Goal: Task Accomplishment & Management: Use online tool/utility

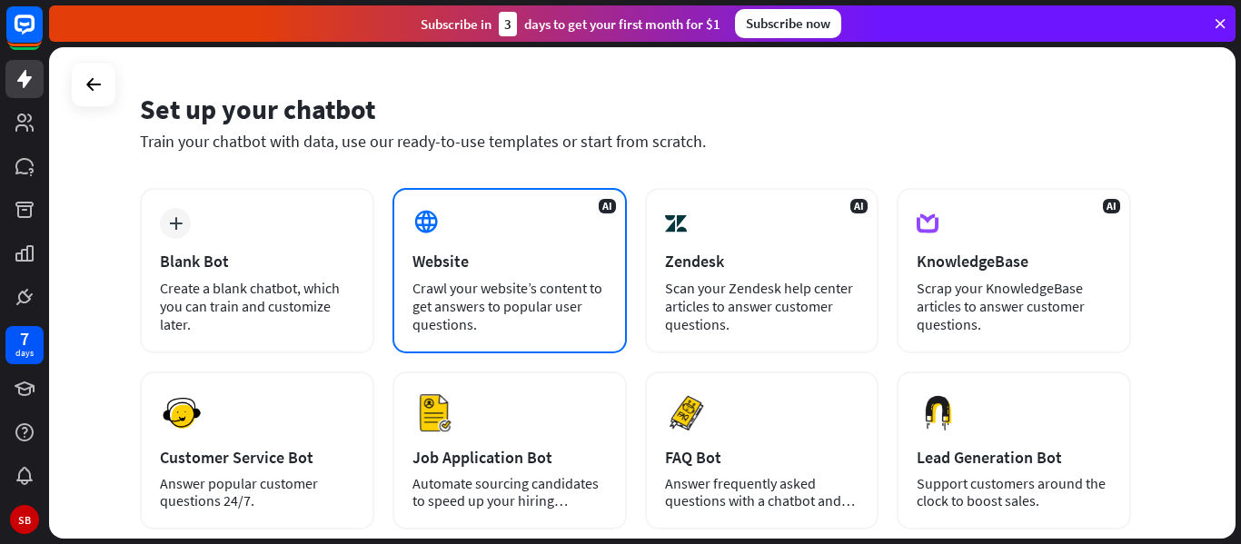
scroll to position [50, 0]
click at [451, 293] on div "Crawl your website’s content to get answers to popular user questions." at bounding box center [509, 307] width 194 height 54
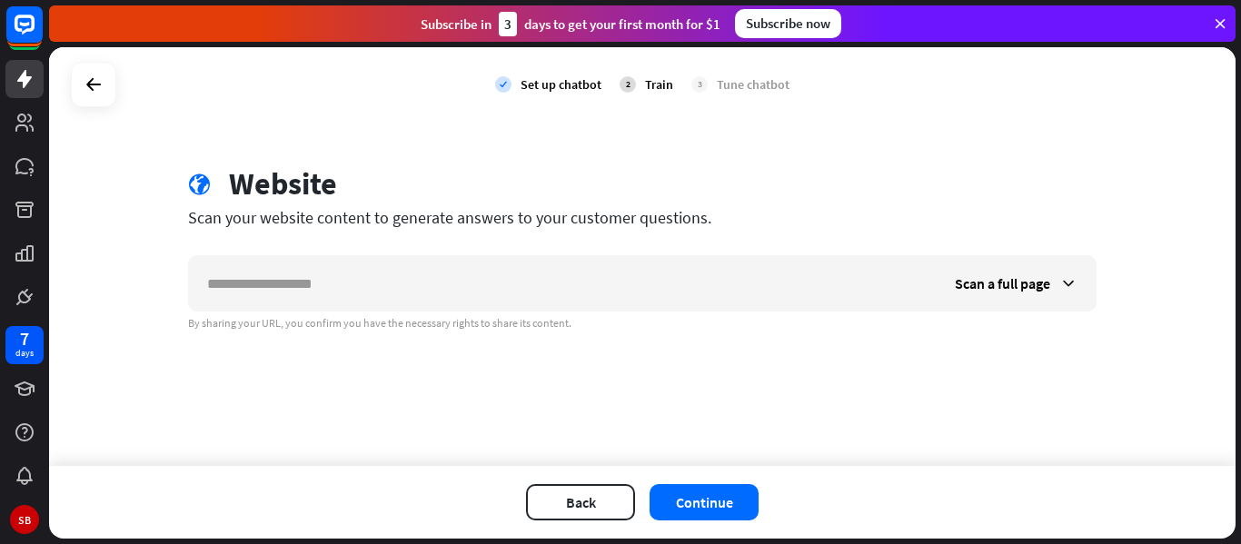
click at [95, 102] on div at bounding box center [93, 84] width 45 height 45
click at [96, 92] on icon at bounding box center [94, 85] width 22 height 22
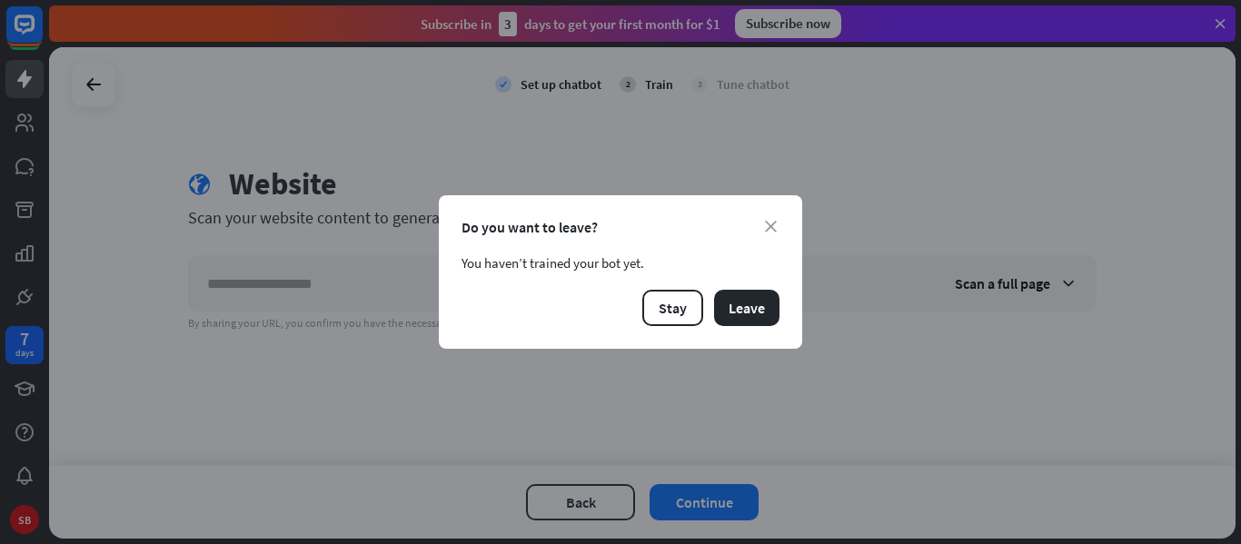
click at [735, 332] on div "close Do you want to leave? You haven’t trained your bot yet. Stay Leave" at bounding box center [620, 271] width 363 height 153
click at [746, 320] on button "Leave" at bounding box center [746, 308] width 65 height 36
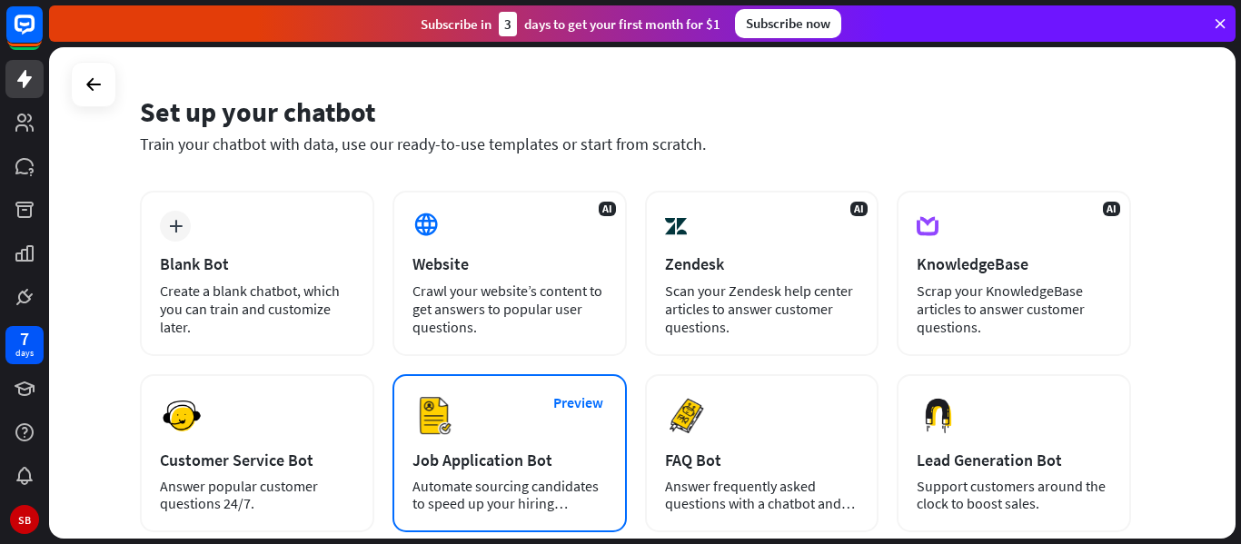
scroll to position [49, 0]
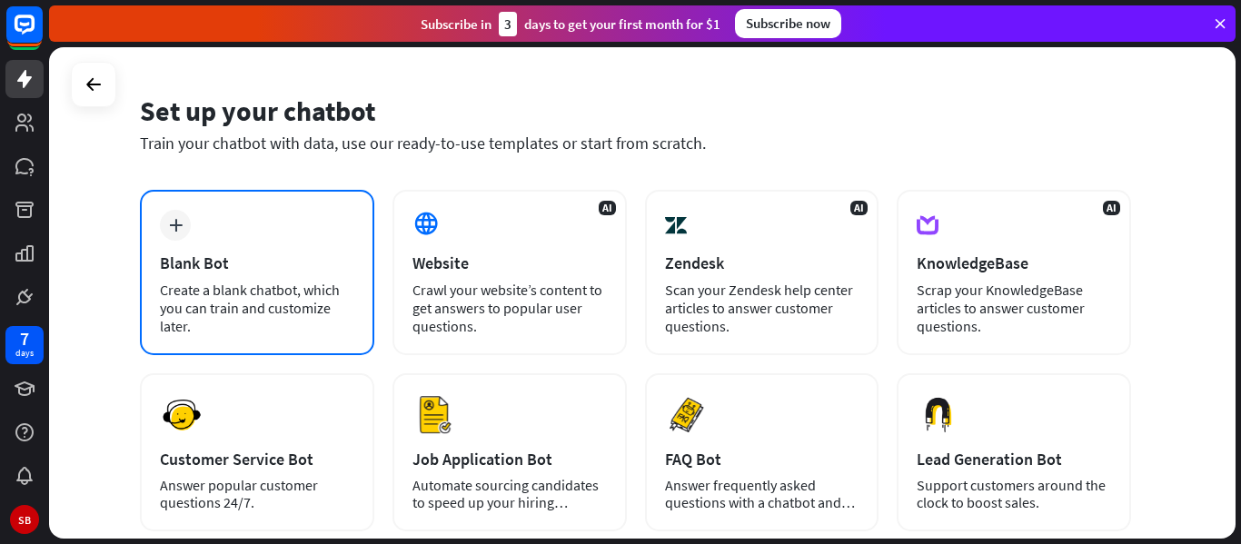
click at [268, 292] on div "Create a blank chatbot, which you can train and customize later." at bounding box center [257, 308] width 194 height 54
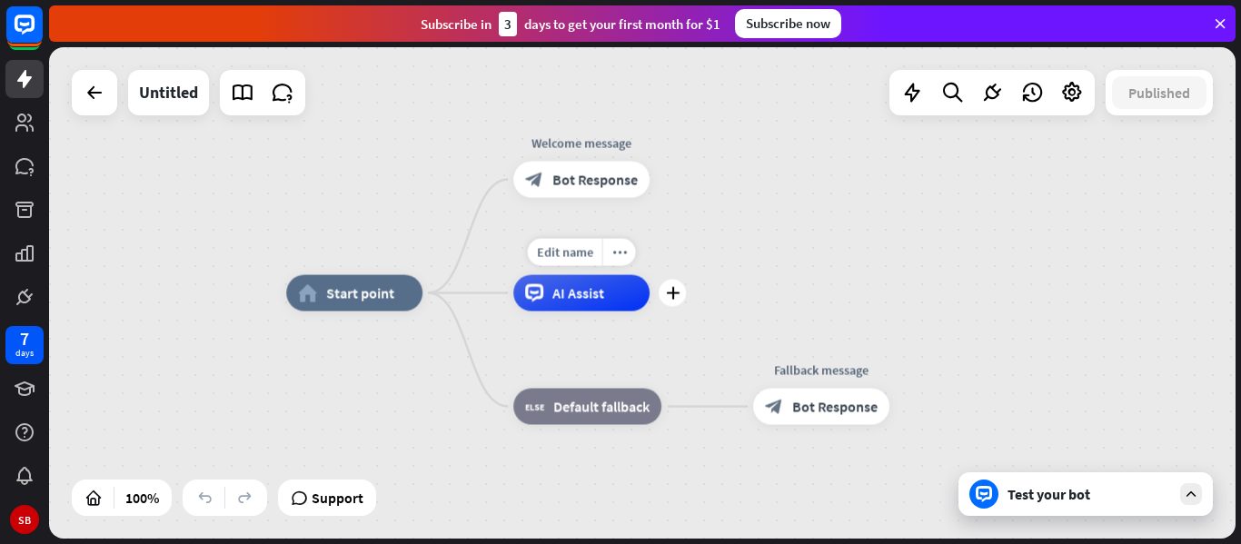
click at [589, 302] on span "AI Assist" at bounding box center [578, 293] width 52 height 18
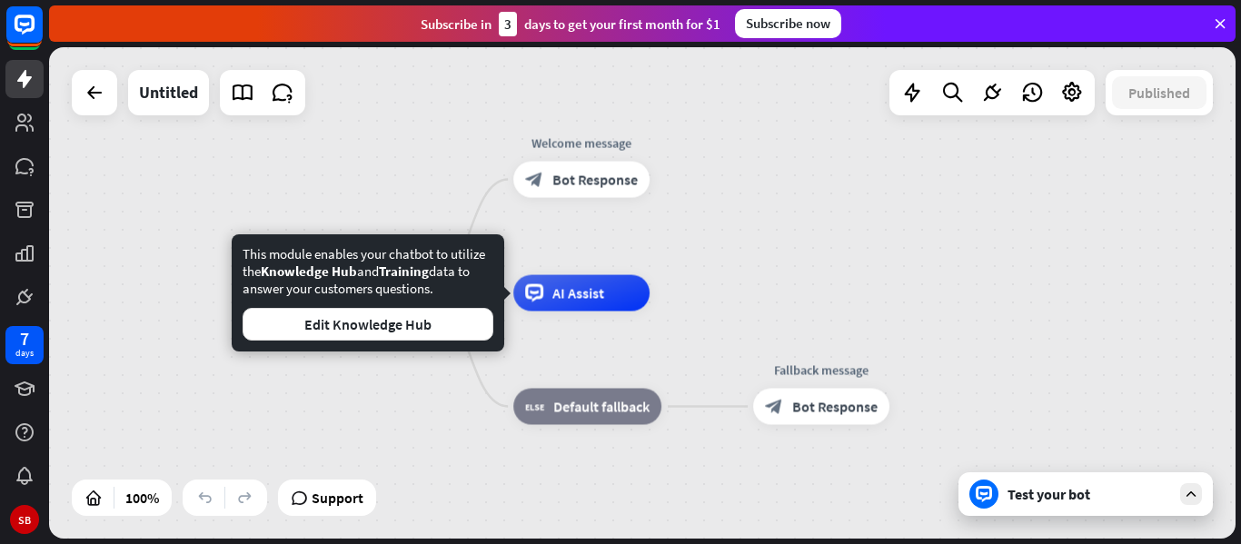
click at [455, 367] on div "home_2 Start point Welcome message block_bot_response Bot Response AI Assist bl…" at bounding box center [879, 538] width 1186 height 491
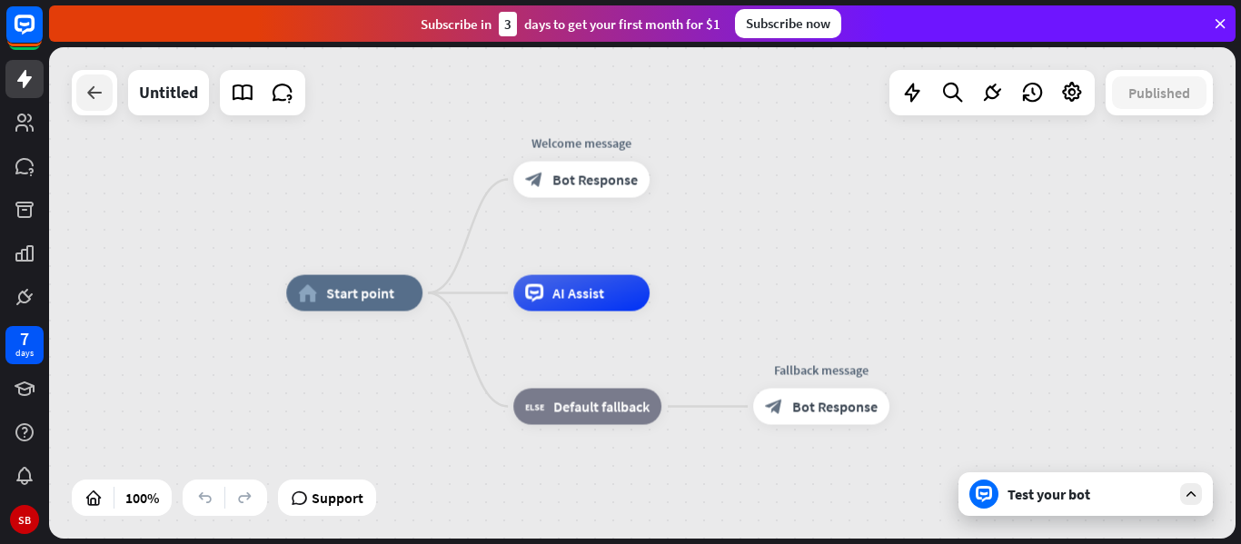
click at [101, 103] on icon at bounding box center [95, 93] width 22 height 22
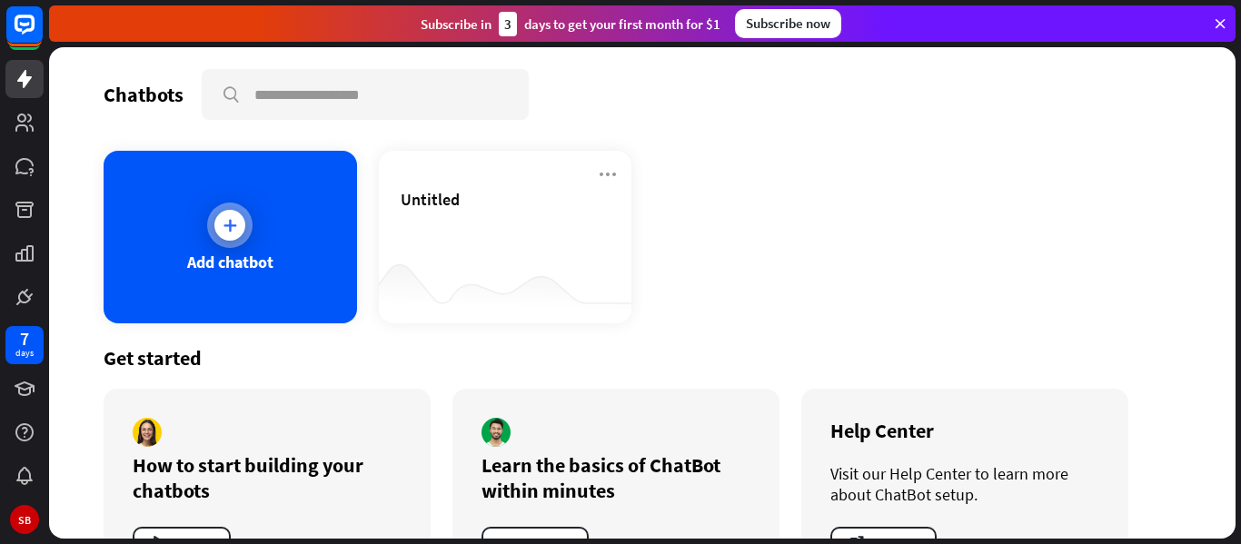
click at [282, 261] on div "Add chatbot" at bounding box center [230, 237] width 253 height 173
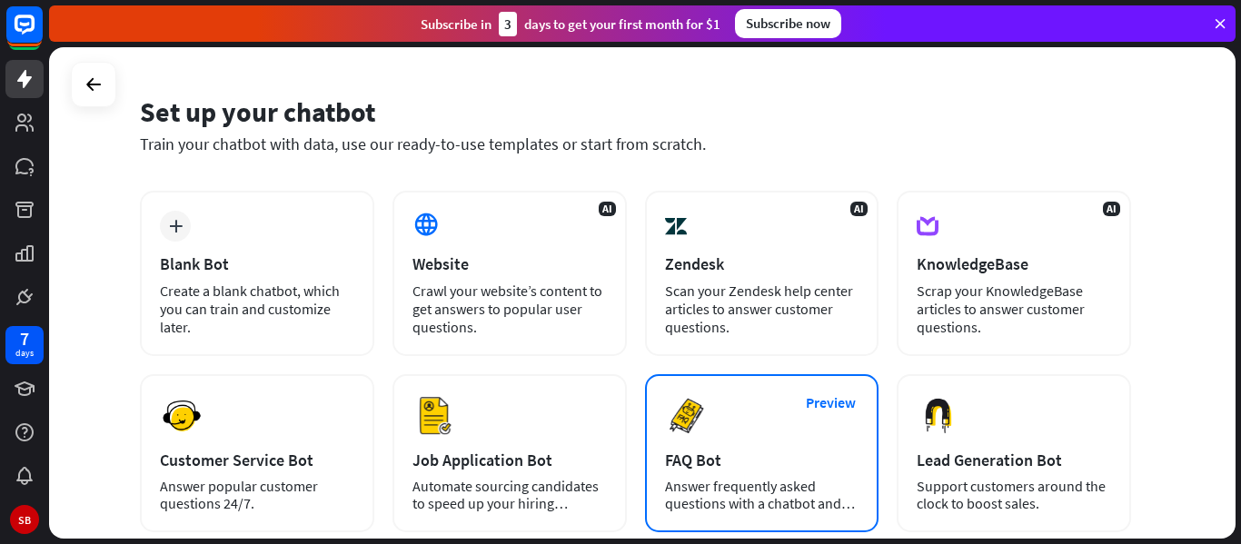
scroll to position [49, 0]
click at [750, 422] on div "Preview FAQ Bot [PERSON_NAME] frequently asked questions with a chatbot and sav…" at bounding box center [762, 452] width 234 height 158
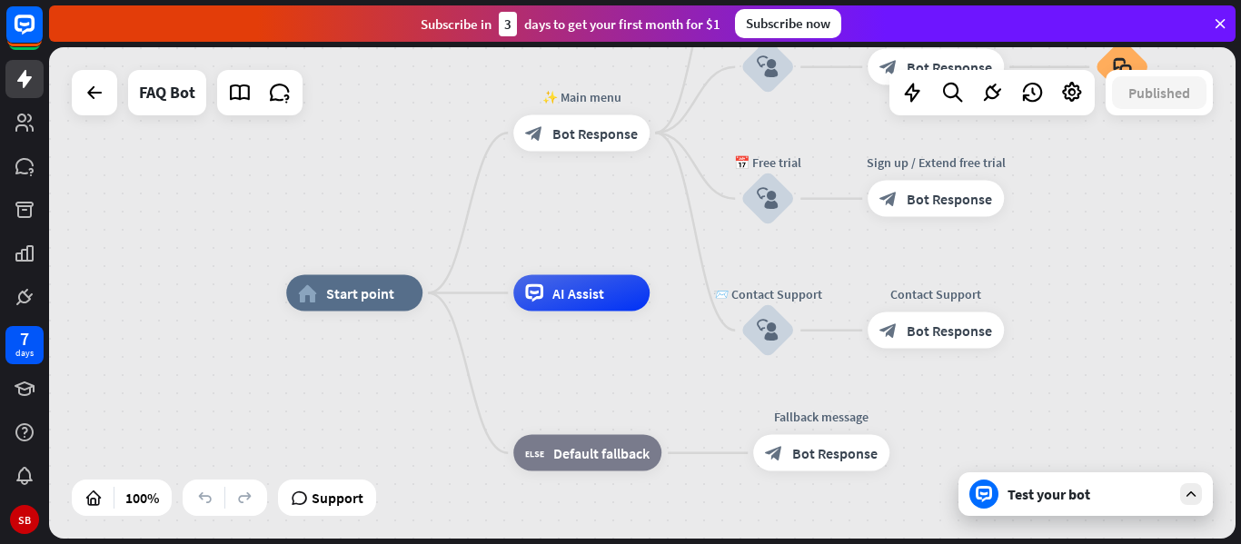
click at [1093, 488] on div "Test your bot" at bounding box center [1088, 494] width 163 height 18
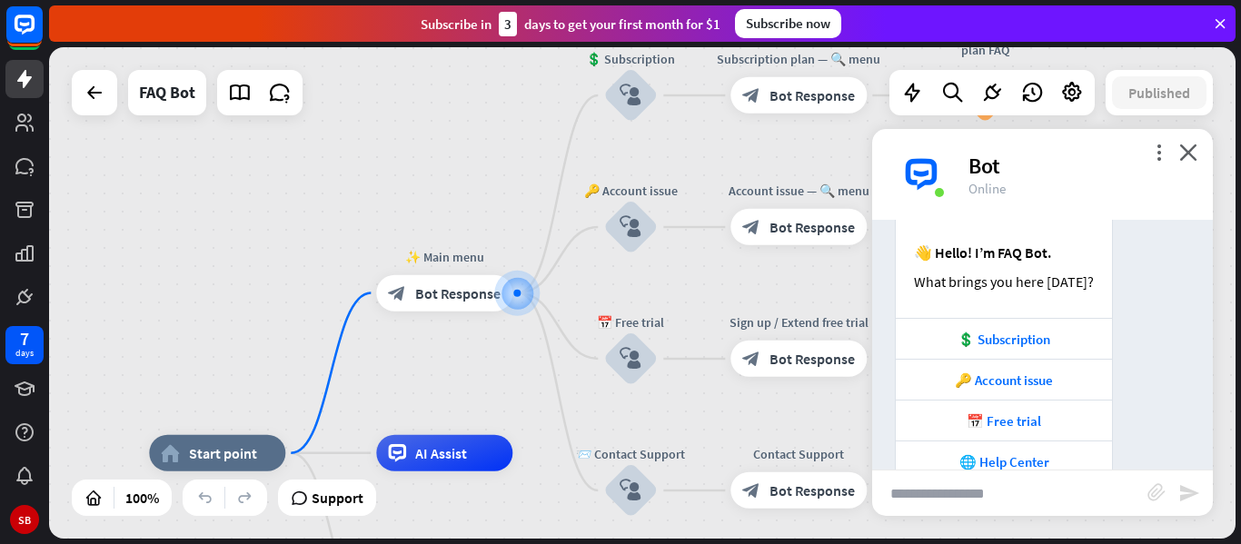
scroll to position [235, 0]
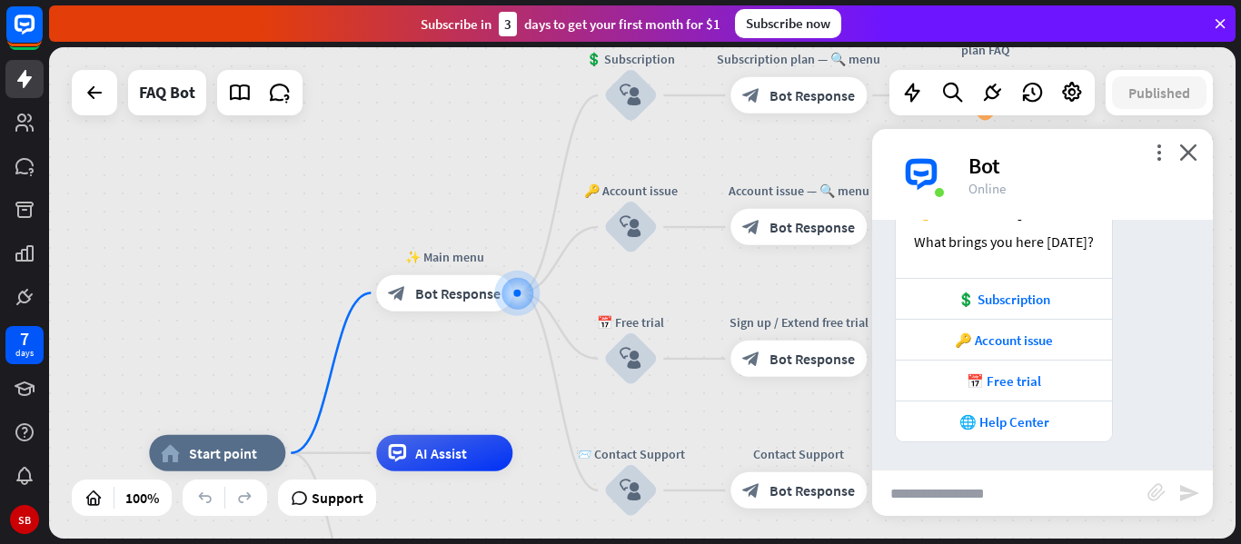
click at [966, 490] on input "text" at bounding box center [1009, 492] width 275 height 45
click at [1200, 160] on div "more_vert close Bot Online" at bounding box center [1042, 174] width 341 height 91
click at [1189, 156] on icon "close" at bounding box center [1188, 151] width 18 height 17
